Goal: Information Seeking & Learning: Find specific page/section

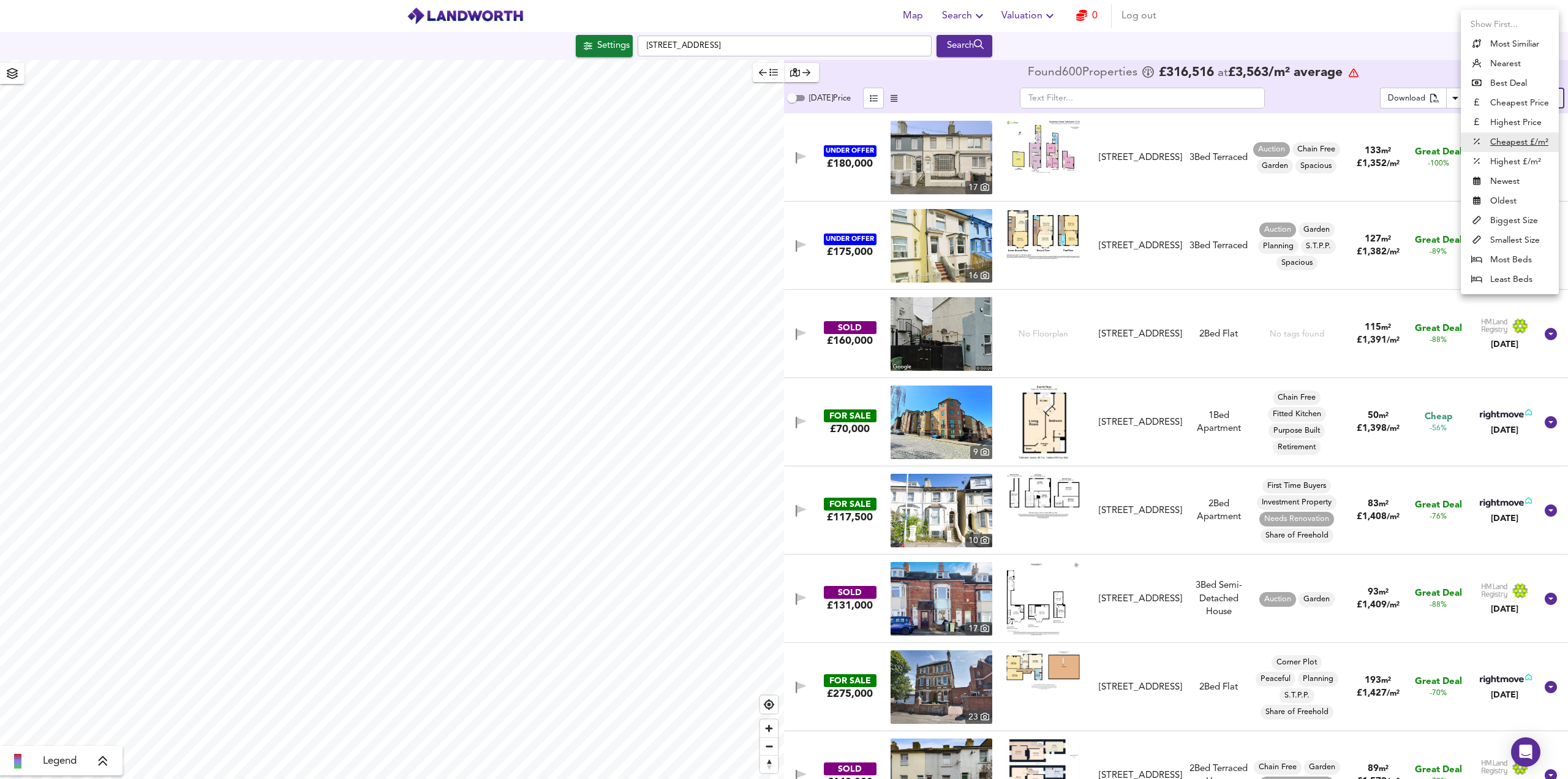
click at [1531, 94] on body "Map Search Valuation 0 Log out Settings [GEOGRAPHIC_DATA] Search Legend Found 6…" at bounding box center [784, 389] width 1568 height 779
click at [1496, 143] on u "Cheapest £/m²" at bounding box center [1519, 142] width 58 height 12
